Goal: Information Seeking & Learning: Learn about a topic

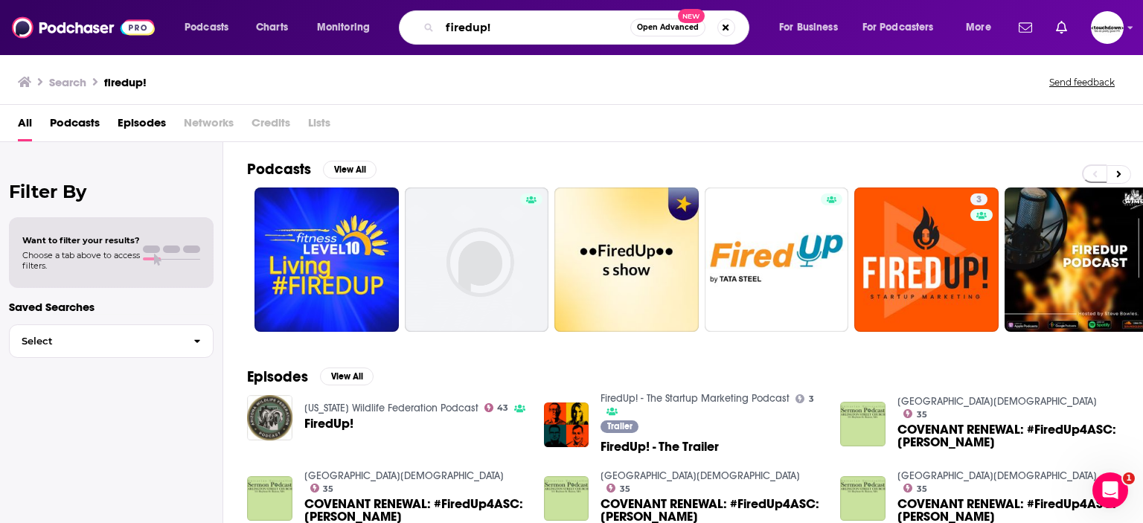
click at [466, 28] on input "firedup!" at bounding box center [535, 28] width 190 height 24
paste input "Building Brand Gravity:"
type input "Building Brand Gravity"
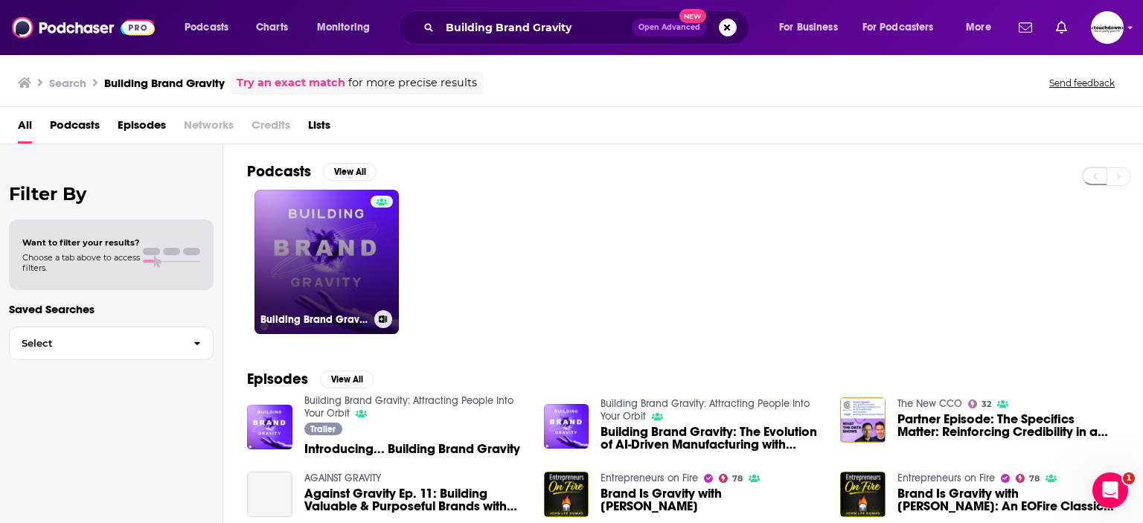
click at [367, 244] on link "Building Brand Gravity: Attracting People Into Your Orbit" at bounding box center [326, 262] width 144 height 144
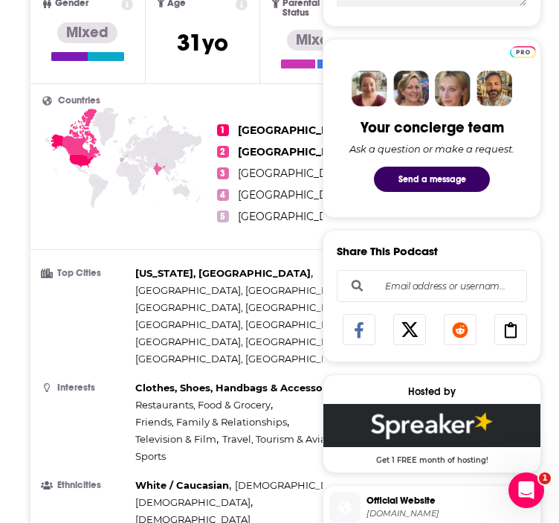
scroll to position [553, 0]
